Goal: Information Seeking & Learning: Learn about a topic

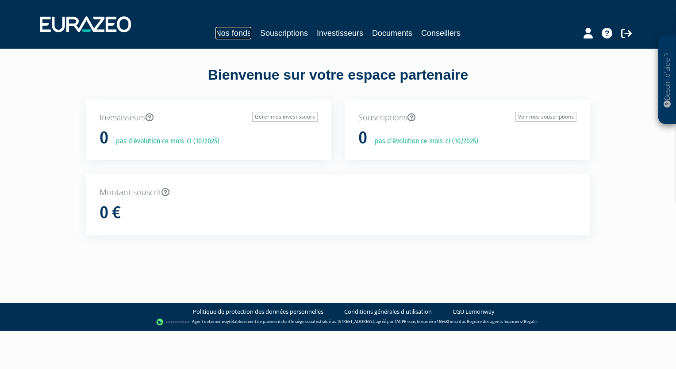
click at [225, 31] on link "Nos fonds" at bounding box center [233, 33] width 36 height 12
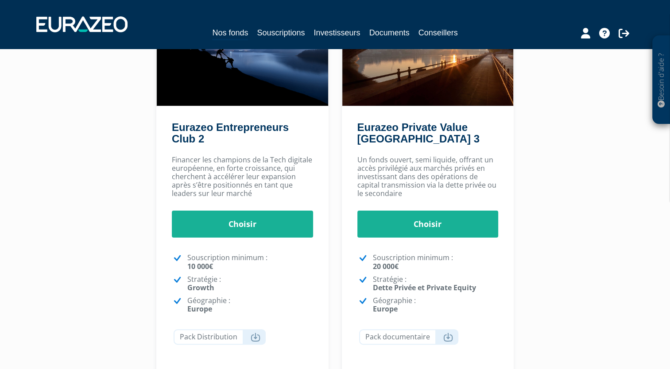
scroll to position [133, 0]
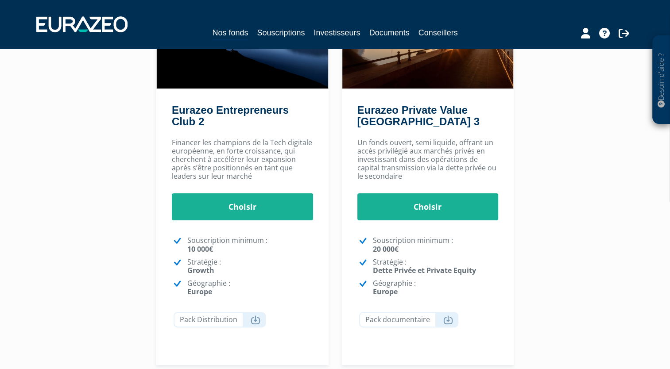
click at [437, 121] on h2 "Eurazeo Private Value Europe 3" at bounding box center [426, 117] width 138 height 27
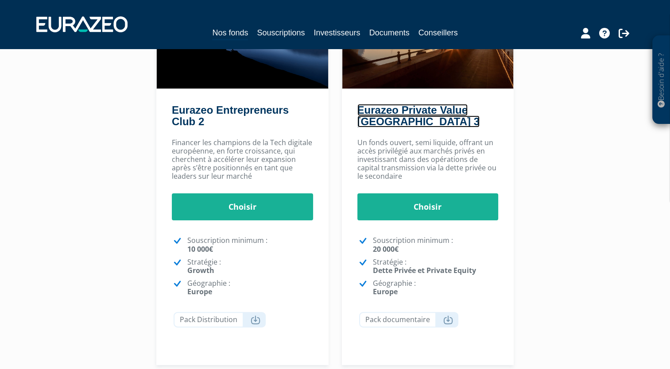
click at [437, 104] on link "Eurazeo Private Value Europe 3" at bounding box center [418, 115] width 122 height 23
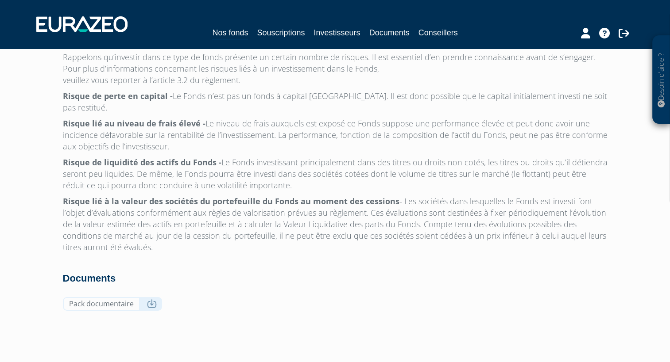
scroll to position [2787, 0]
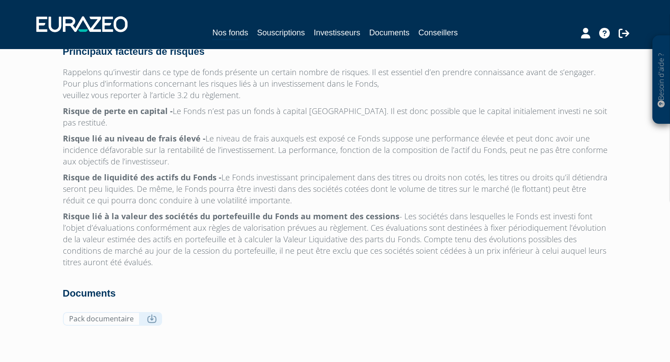
click at [81, 288] on strong "Documents" at bounding box center [89, 293] width 53 height 11
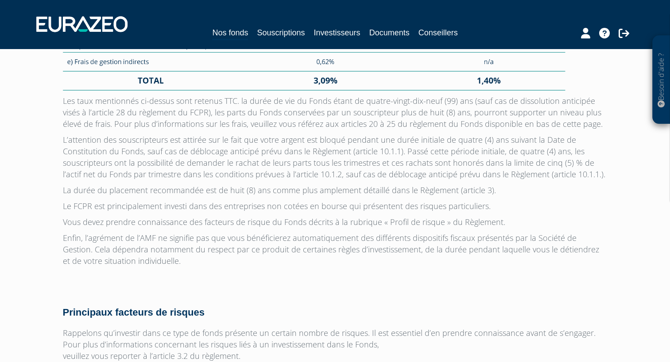
scroll to position [2522, 0]
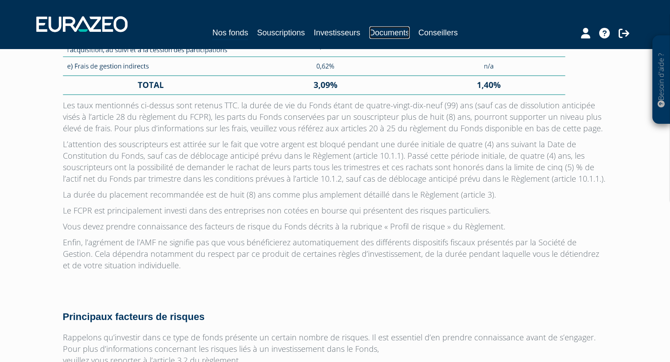
click at [390, 35] on link "Documents" at bounding box center [389, 33] width 40 height 12
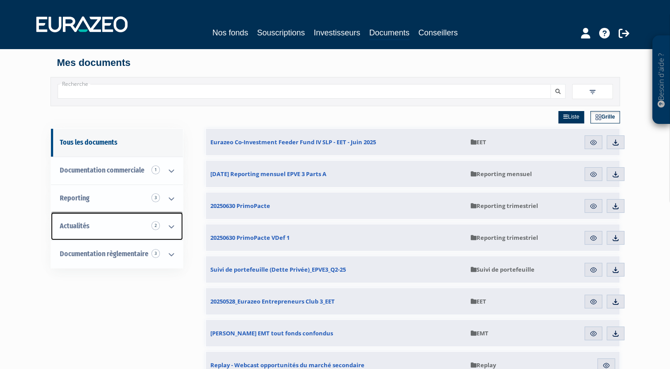
click at [103, 225] on link "Actualités 2" at bounding box center [117, 226] width 132 height 28
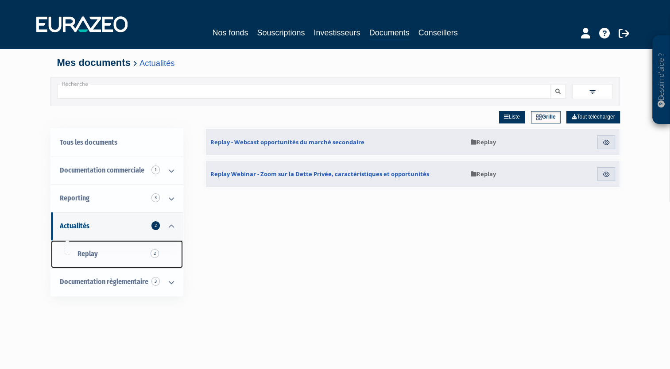
click at [98, 256] on link "Replay 2" at bounding box center [117, 254] width 132 height 28
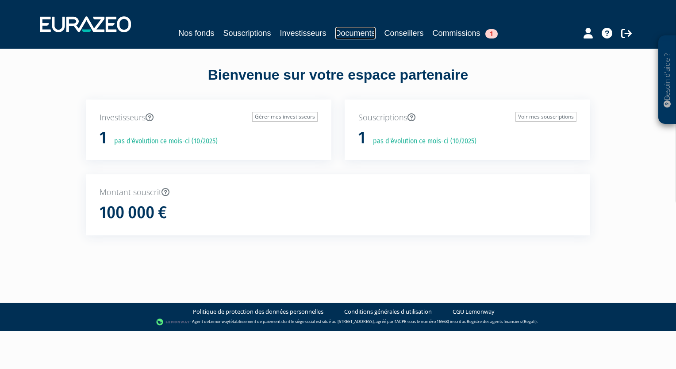
click at [335, 34] on link "Documents" at bounding box center [355, 33] width 40 height 12
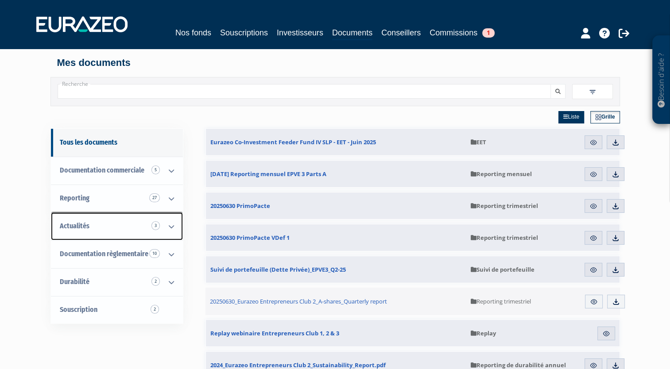
click at [84, 226] on span "Actualités 3" at bounding box center [75, 226] width 30 height 8
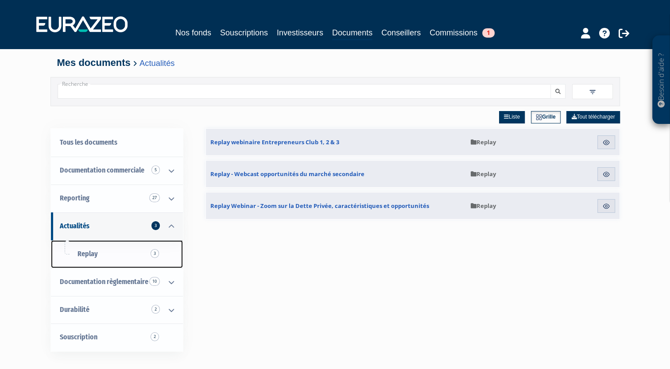
click at [90, 252] on span "Replay 3" at bounding box center [87, 254] width 20 height 8
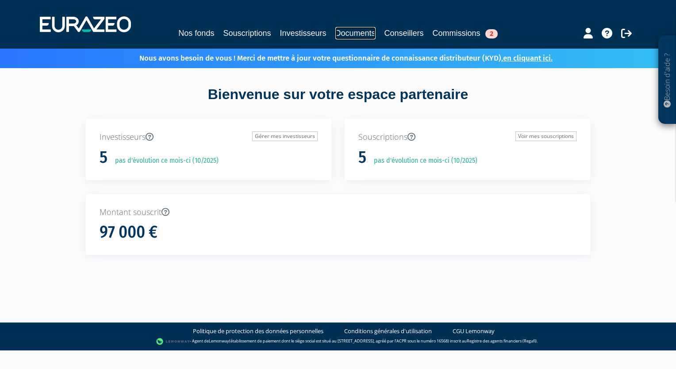
click at [359, 33] on link "Documents" at bounding box center [355, 33] width 40 height 12
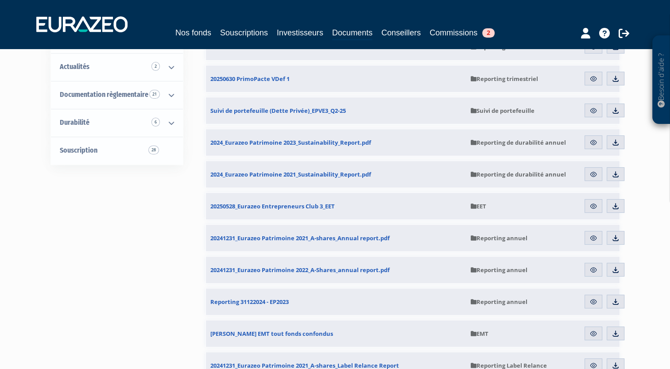
scroll to position [89, 0]
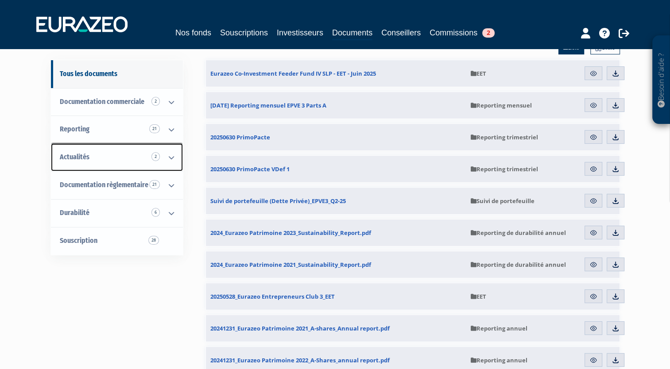
click at [64, 153] on span "Actualités 2" at bounding box center [75, 157] width 30 height 8
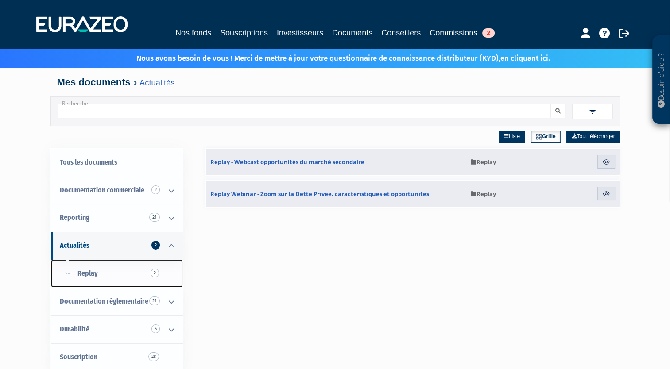
click at [112, 272] on link "Replay 2" at bounding box center [117, 274] width 132 height 28
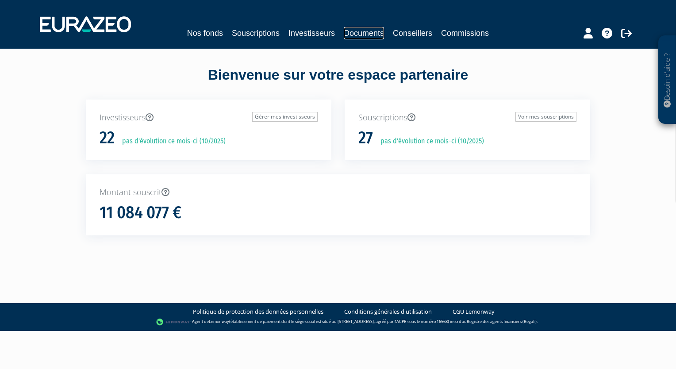
click at [376, 29] on link "Documents" at bounding box center [364, 33] width 40 height 12
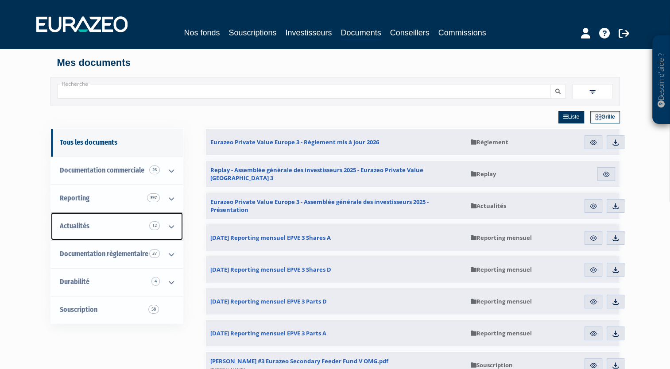
click at [89, 226] on link "Actualités 12" at bounding box center [117, 226] width 132 height 28
